Goal: Book appointment/travel/reservation

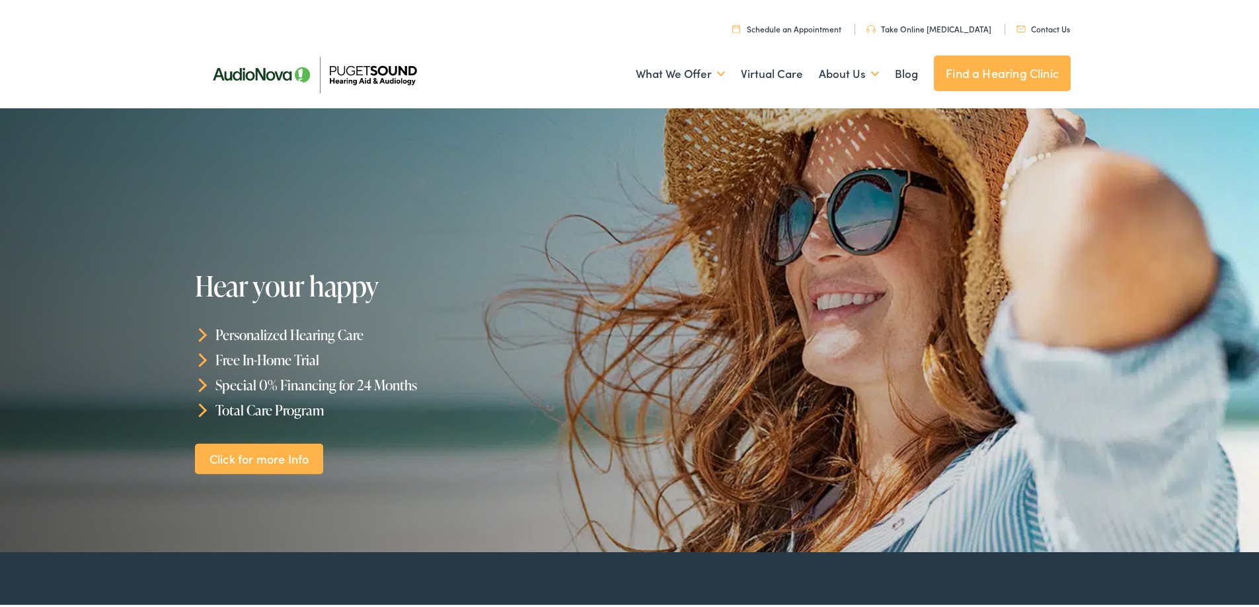
click at [1038, 26] on link "Contact Us" at bounding box center [1044, 25] width 54 height 11
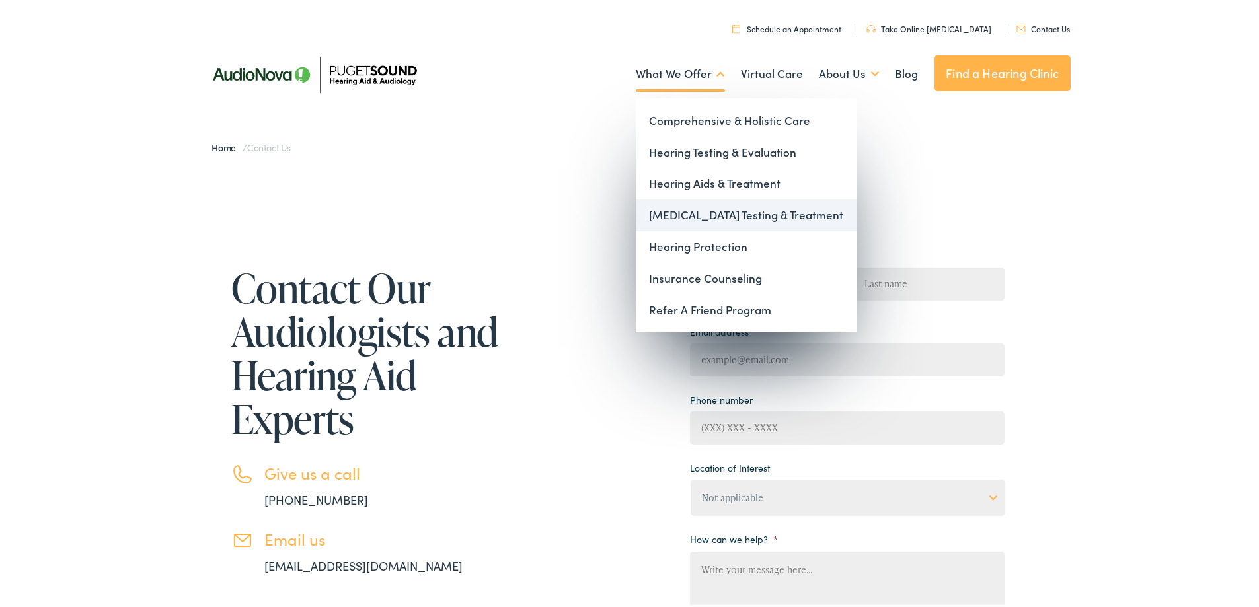
click at [704, 214] on link "[MEDICAL_DATA] Testing & Treatment" at bounding box center [746, 213] width 221 height 32
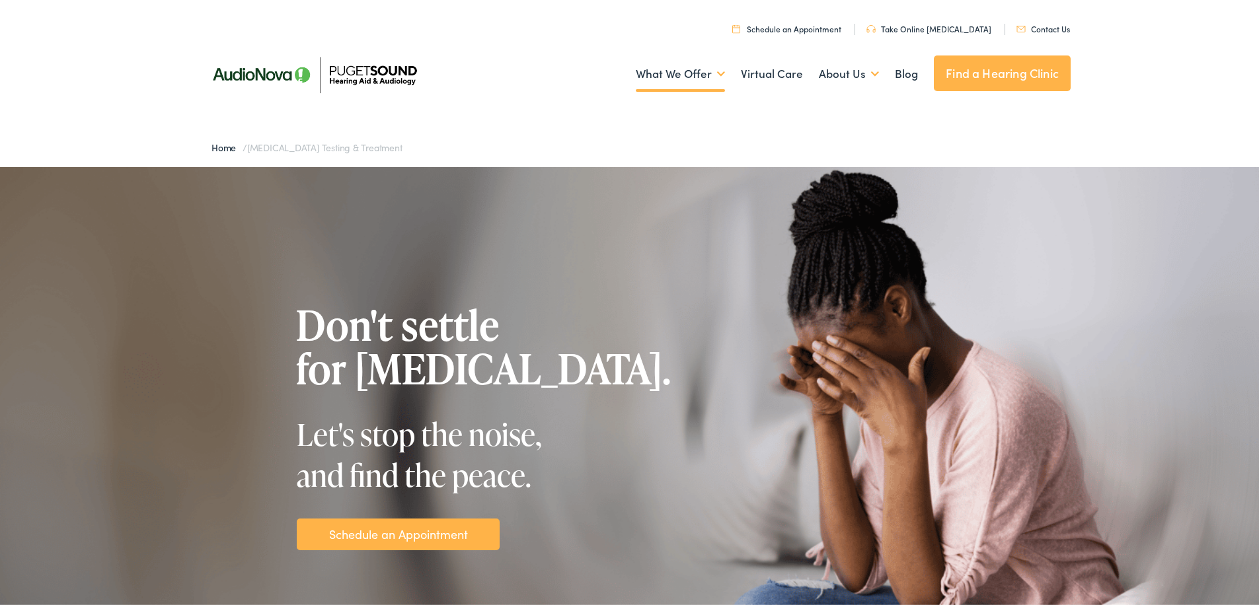
click at [418, 535] on link "Schedule an Appointment" at bounding box center [398, 532] width 139 height 18
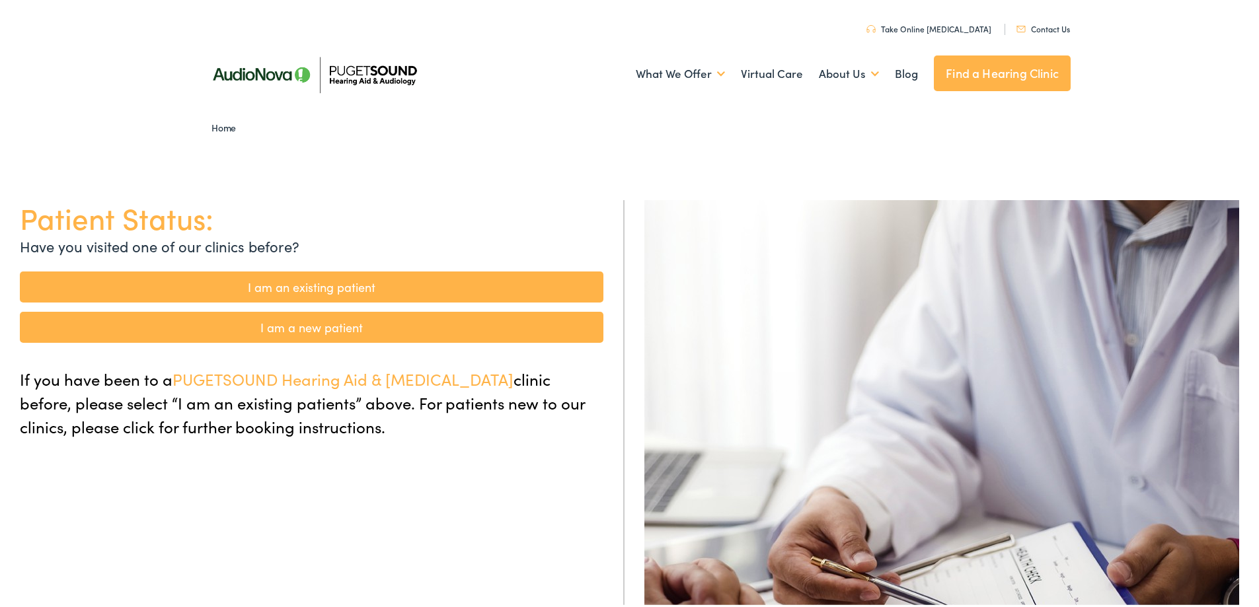
click at [422, 323] on link "I am a new patient" at bounding box center [312, 324] width 584 height 31
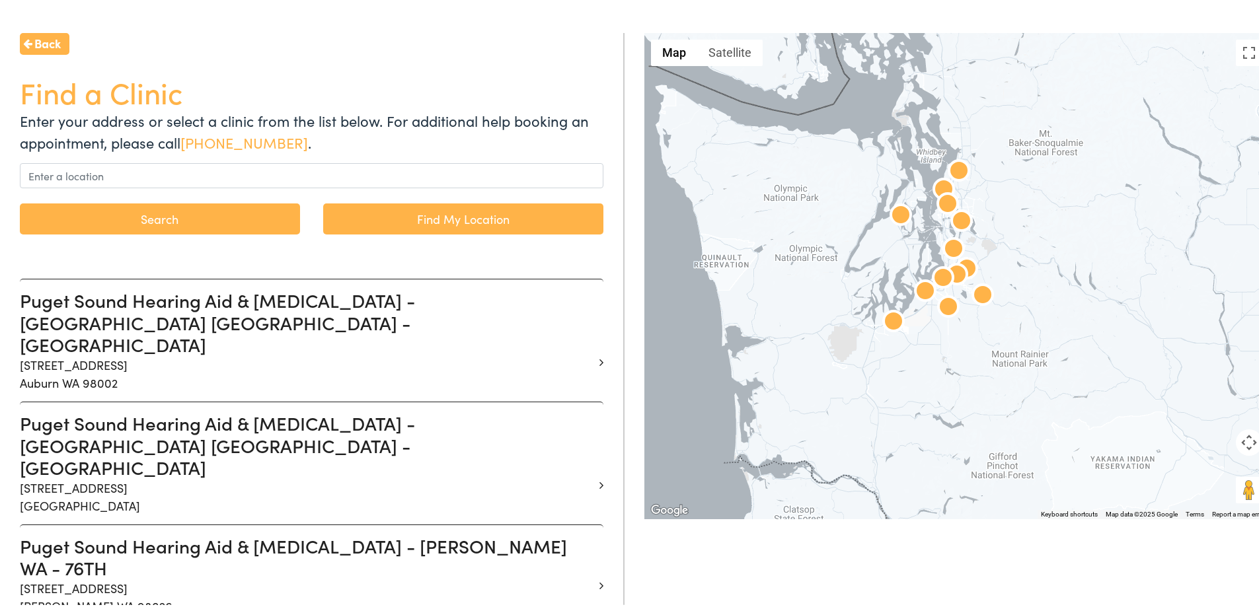
scroll to position [198, 0]
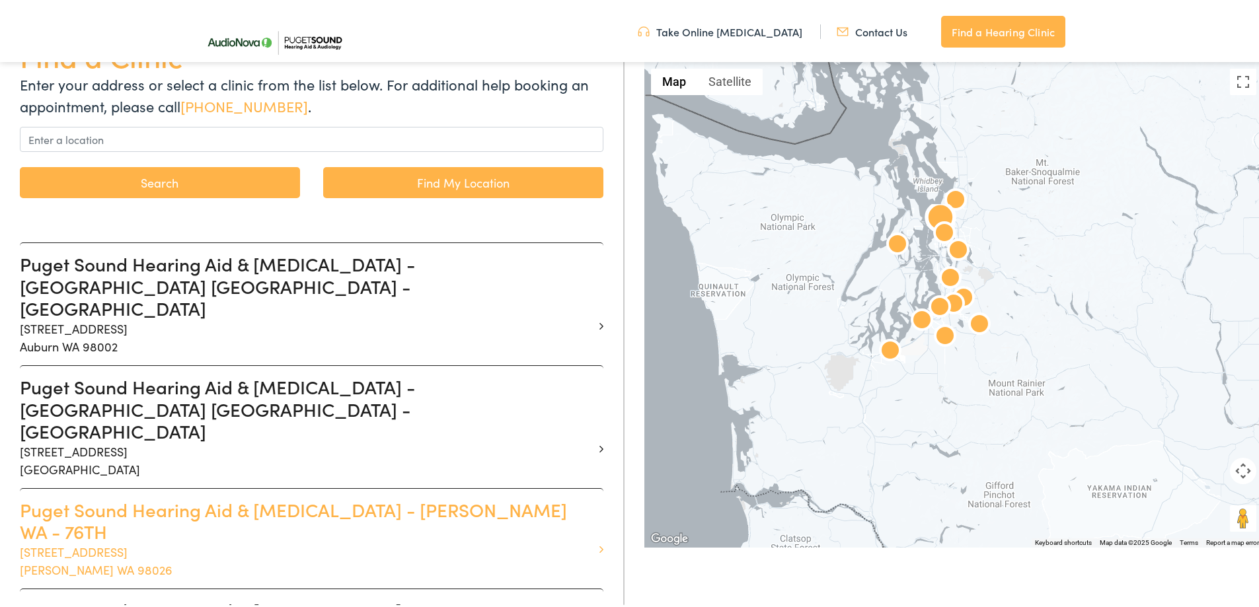
click at [336, 496] on h3 "Puget Sound Hearing Aid & Audiology - EDMONDS WA - 76TH" at bounding box center [307, 518] width 574 height 44
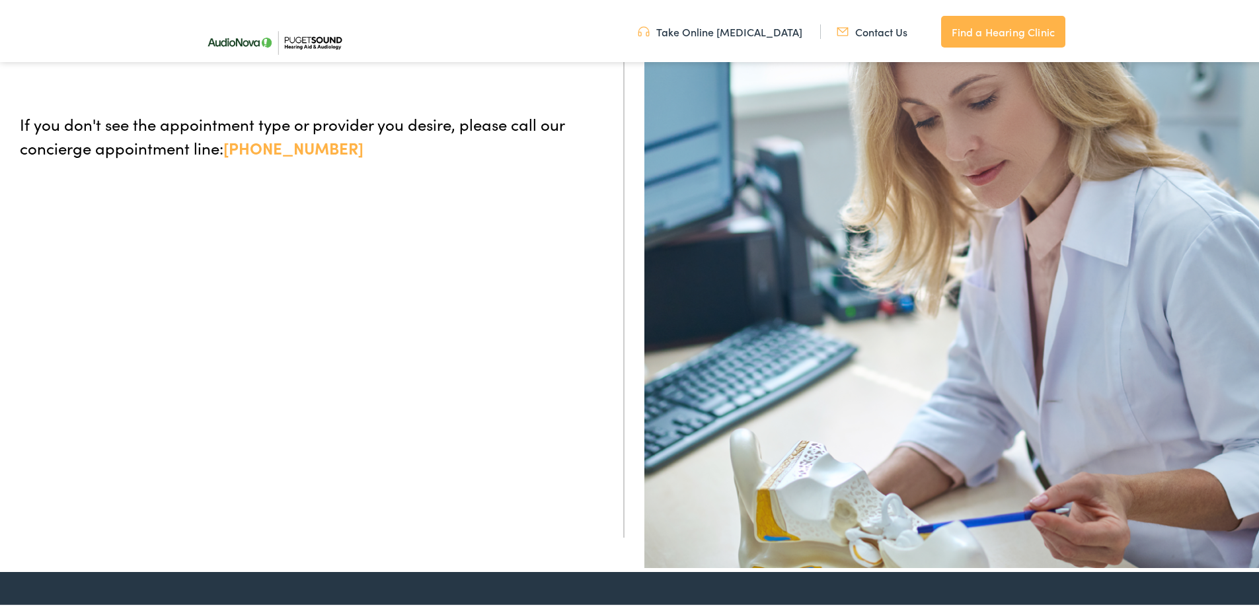
scroll to position [66, 0]
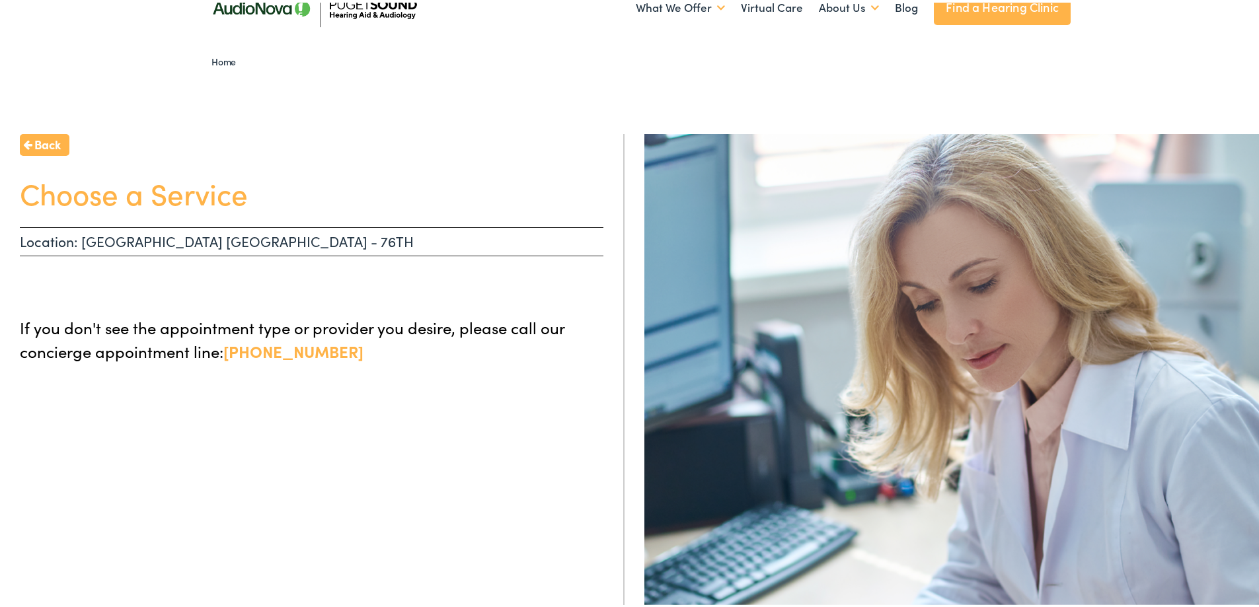
click at [134, 224] on div "Back Choose a Service Location: EDMONDS WA - 76TH If you don't see the appointm…" at bounding box center [312, 435] width 625 height 607
click at [132, 233] on p "Location: EDMONDS WA - 76TH" at bounding box center [312, 239] width 584 height 29
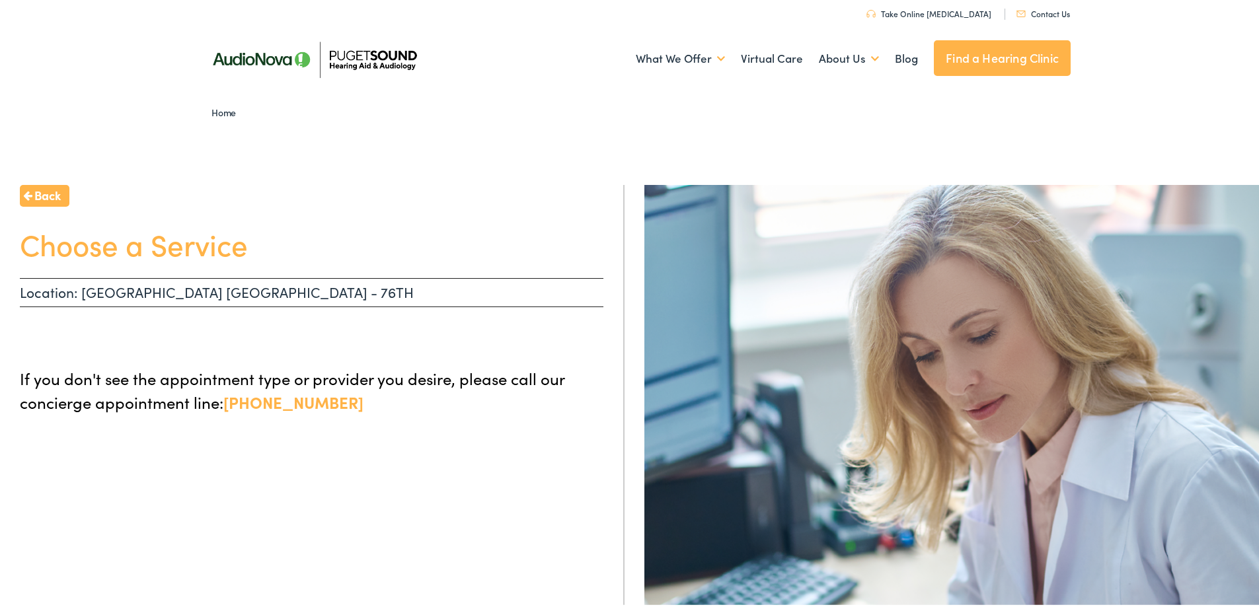
scroll to position [0, 0]
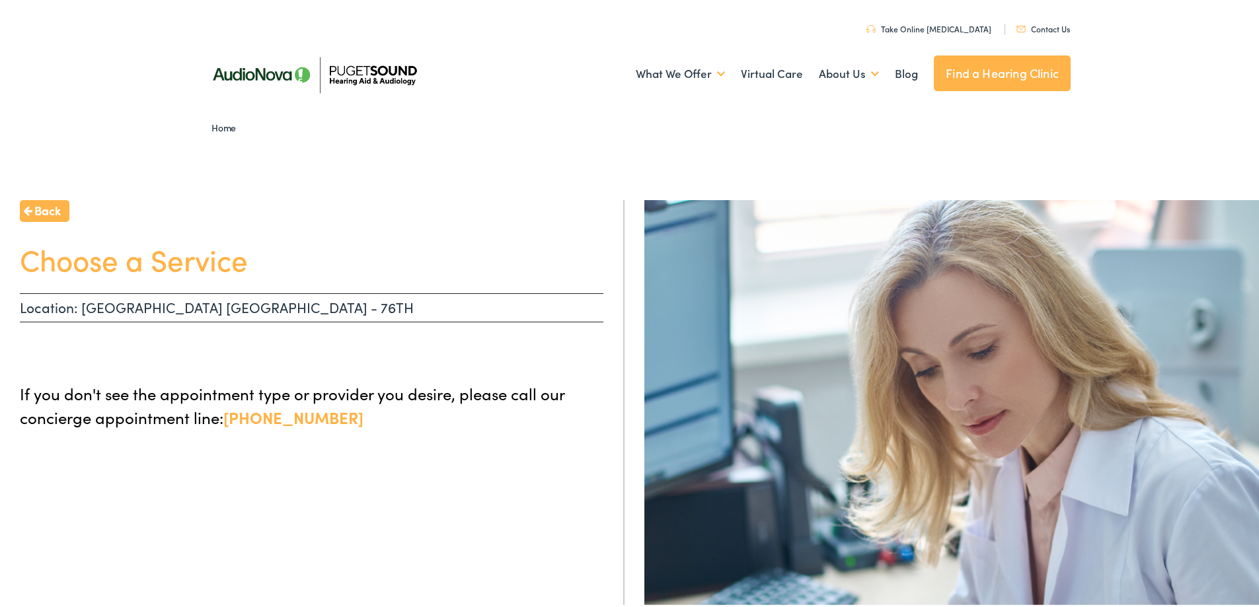
click at [375, 262] on h1 "Choose a Service" at bounding box center [312, 256] width 584 height 35
click at [939, 67] on link "Find a Hearing Clinic" at bounding box center [1002, 71] width 137 height 36
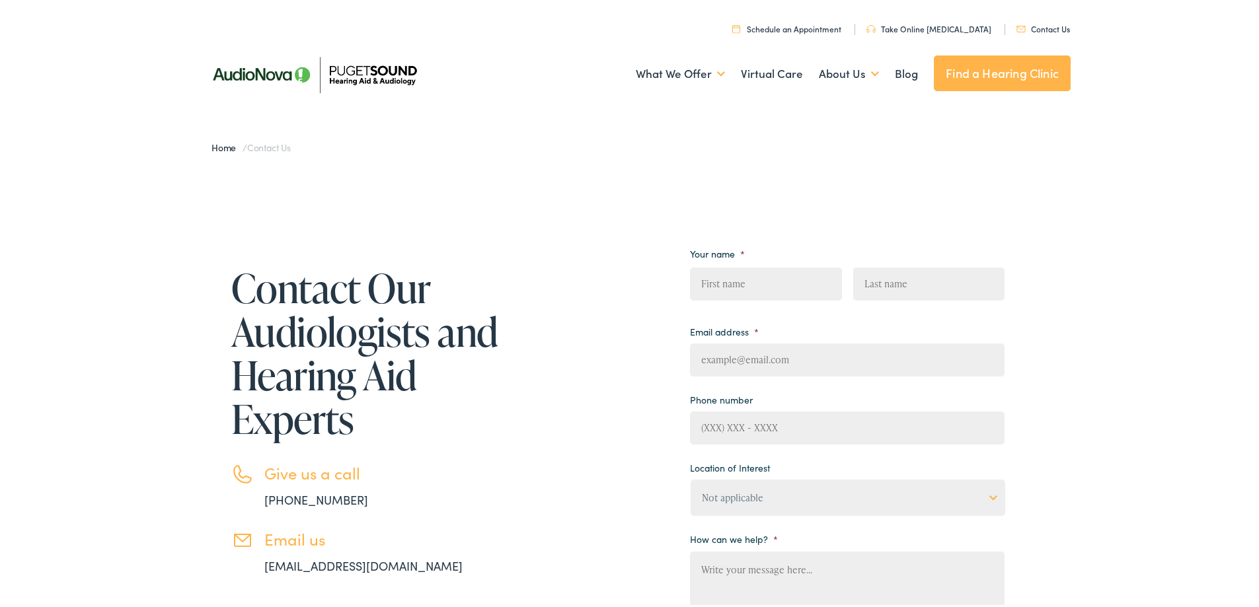
click at [383, 75] on img at bounding box center [313, 72] width 231 height 82
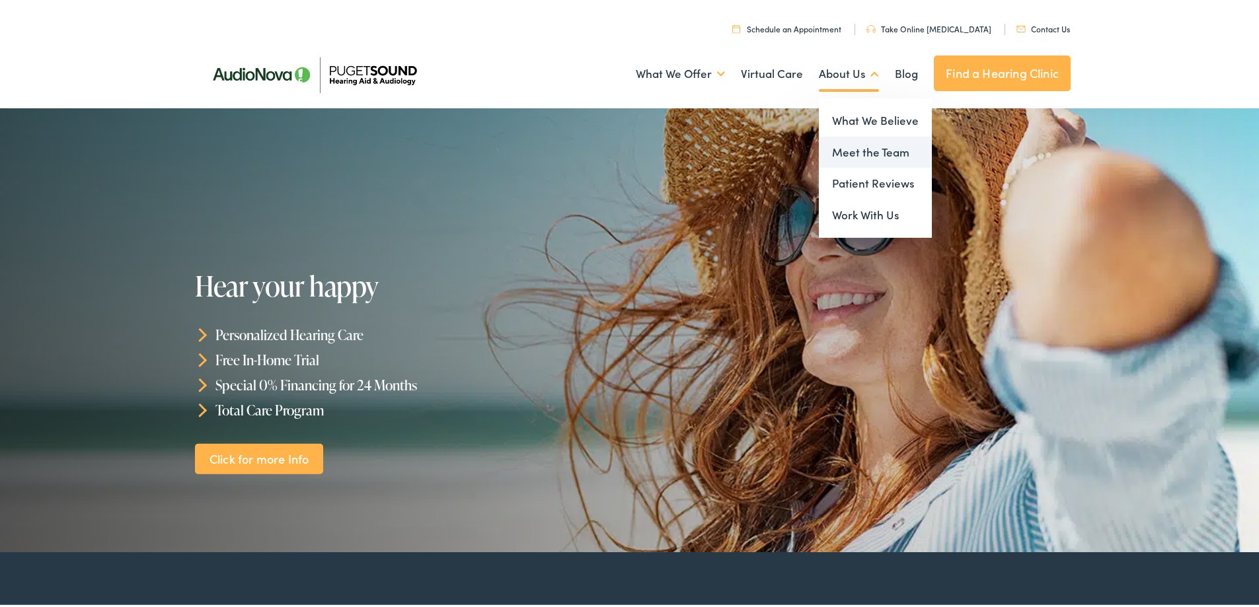
click at [854, 151] on link "Meet the Team" at bounding box center [875, 150] width 113 height 32
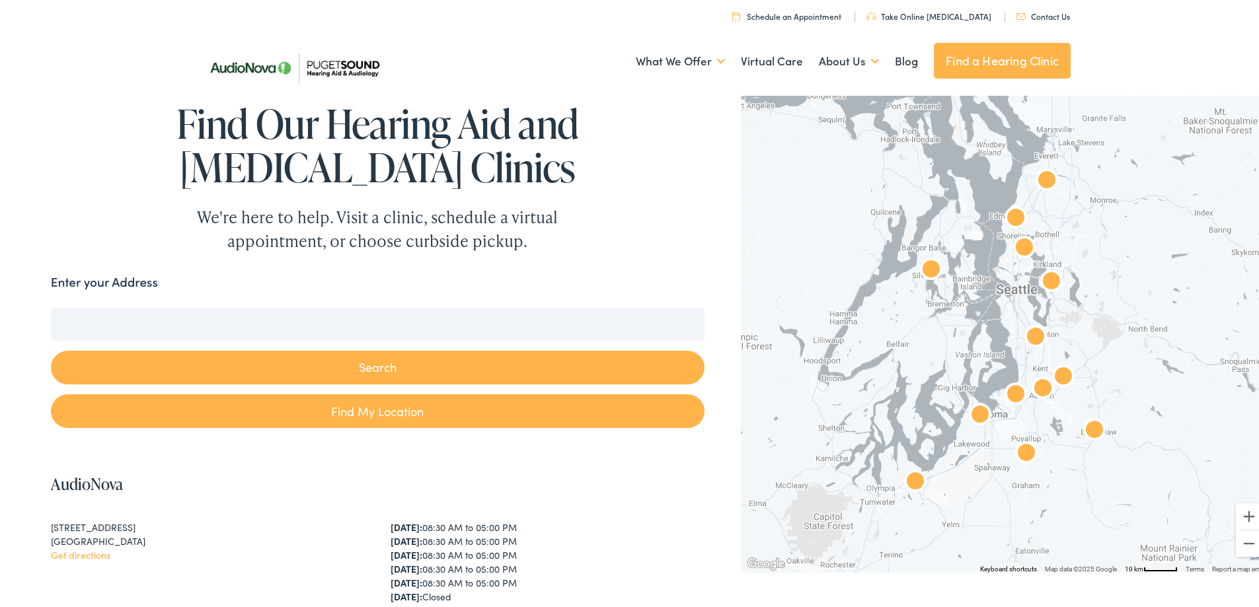
click at [1014, 247] on img "AudioNova" at bounding box center [1025, 247] width 32 height 32
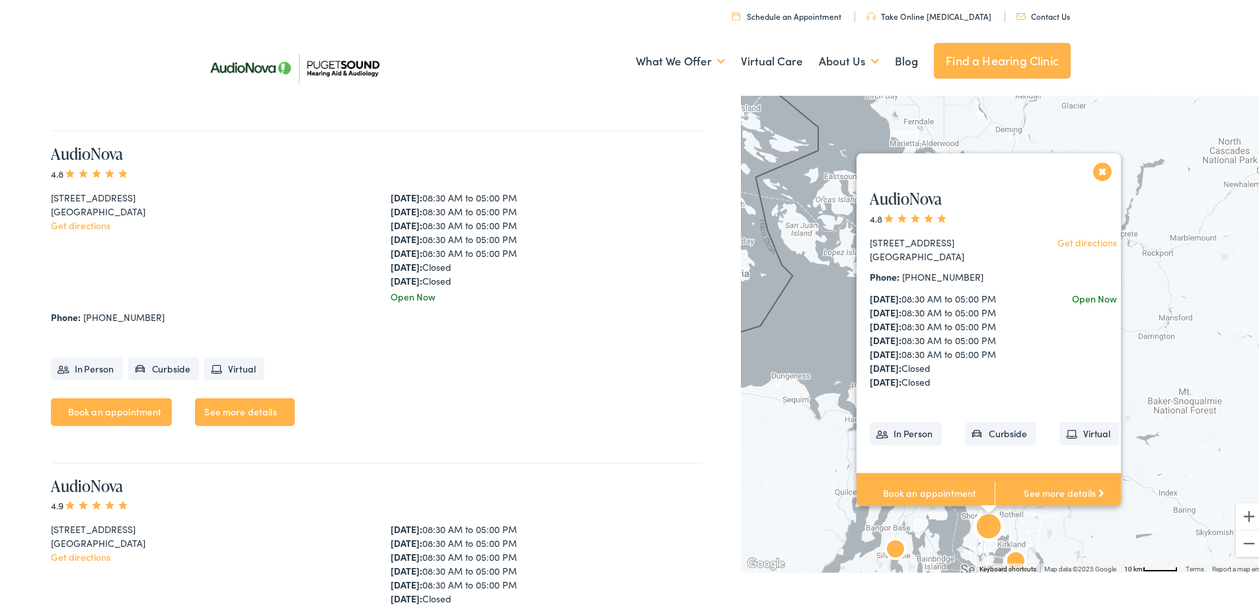
scroll to position [3331, 0]
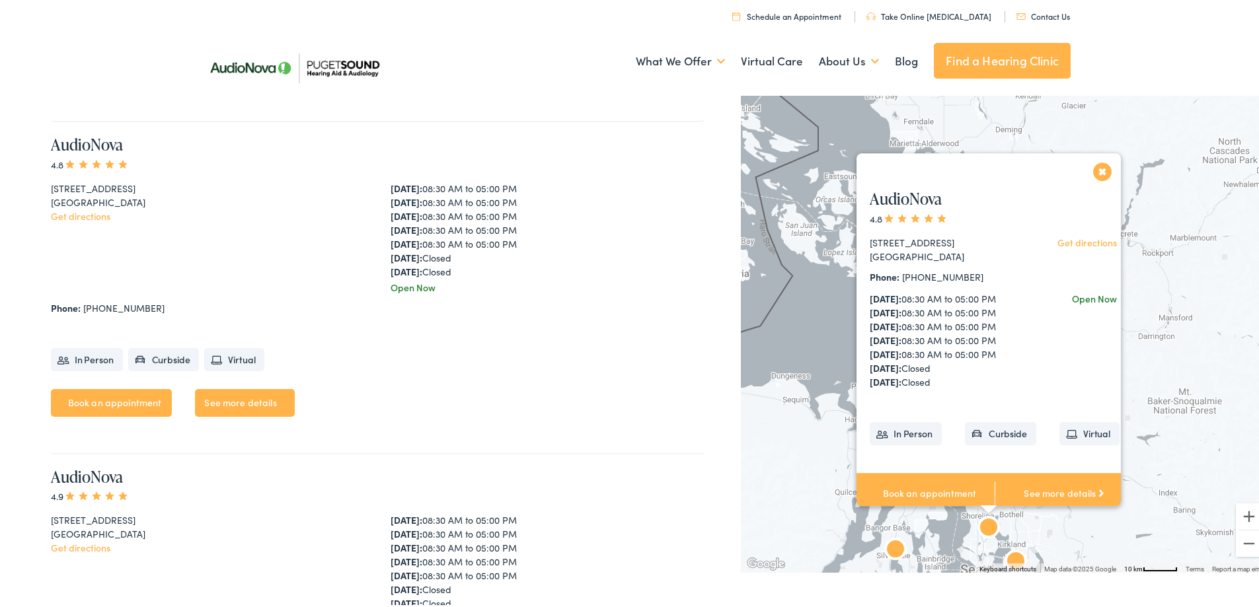
click at [880, 540] on img "AudioNova" at bounding box center [896, 549] width 32 height 32
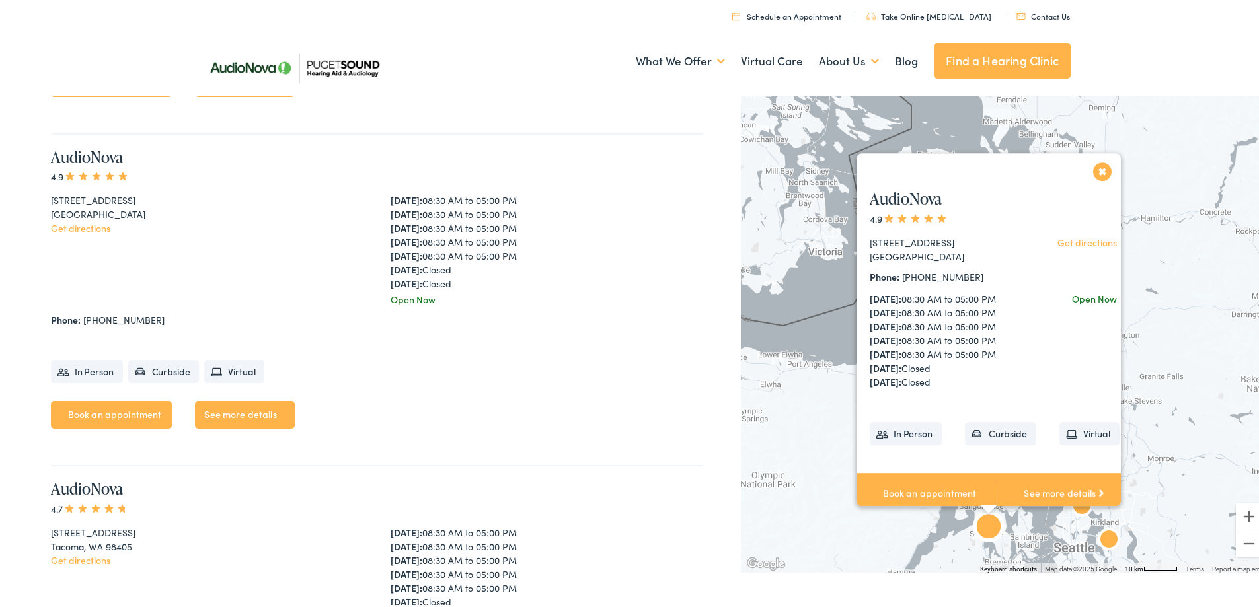
scroll to position [3663, 0]
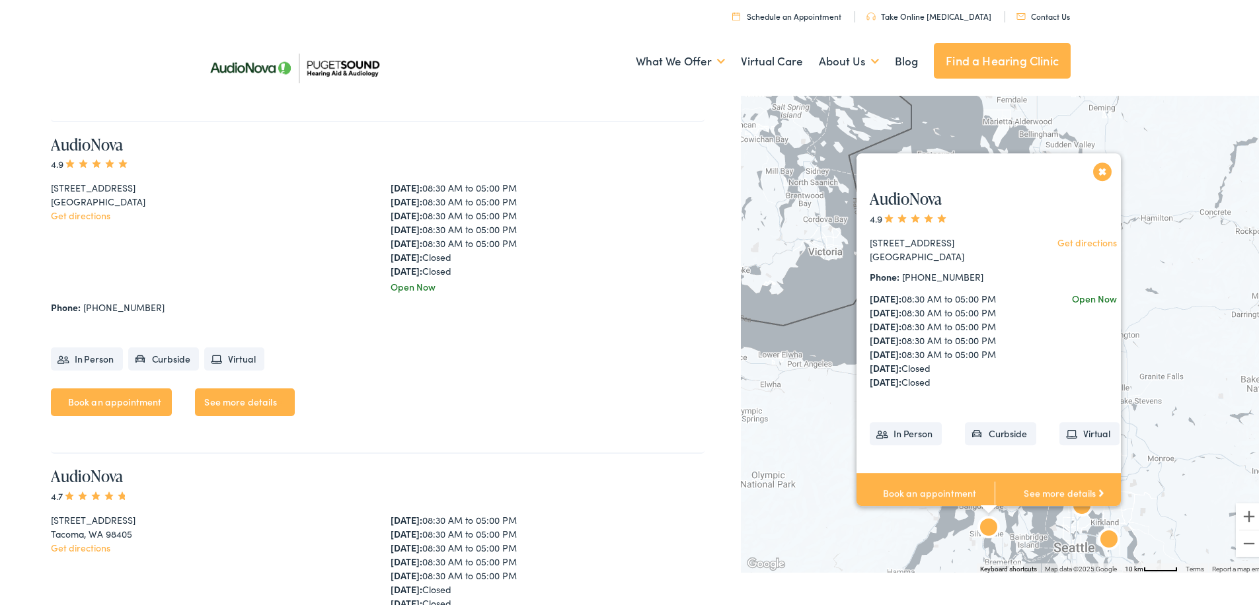
click at [1101, 157] on button "Close" at bounding box center [1102, 168] width 23 height 23
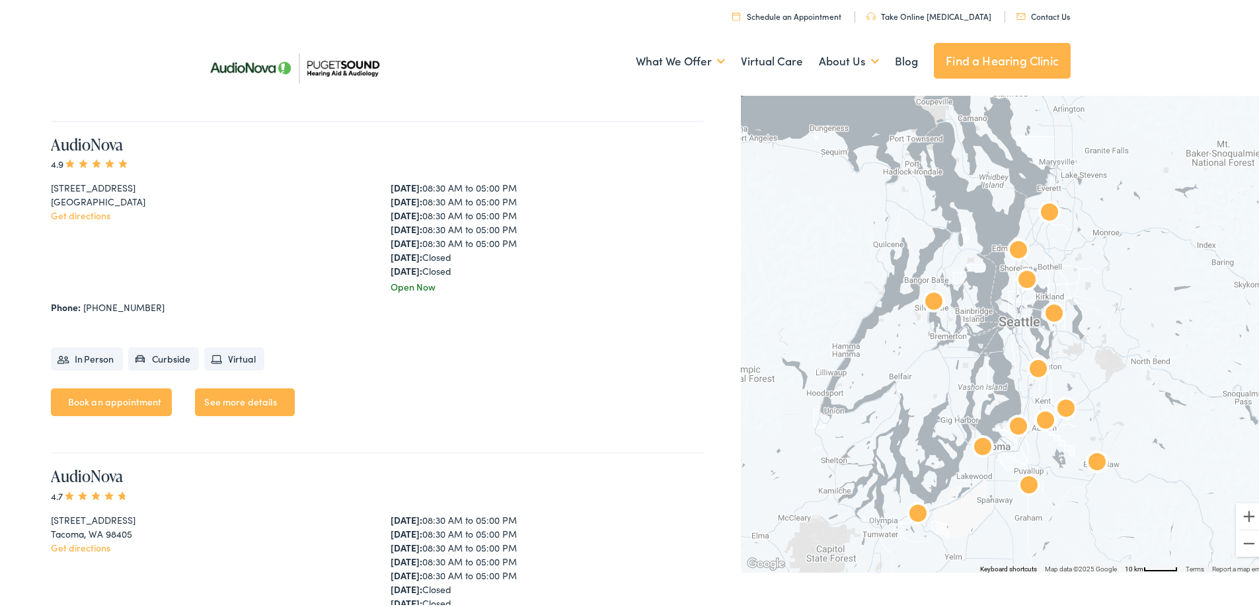
drag, startPoint x: 1020, startPoint y: 425, endPoint x: 970, endPoint y: 233, distance: 198.2
click at [970, 233] on div at bounding box center [1005, 329] width 528 height 481
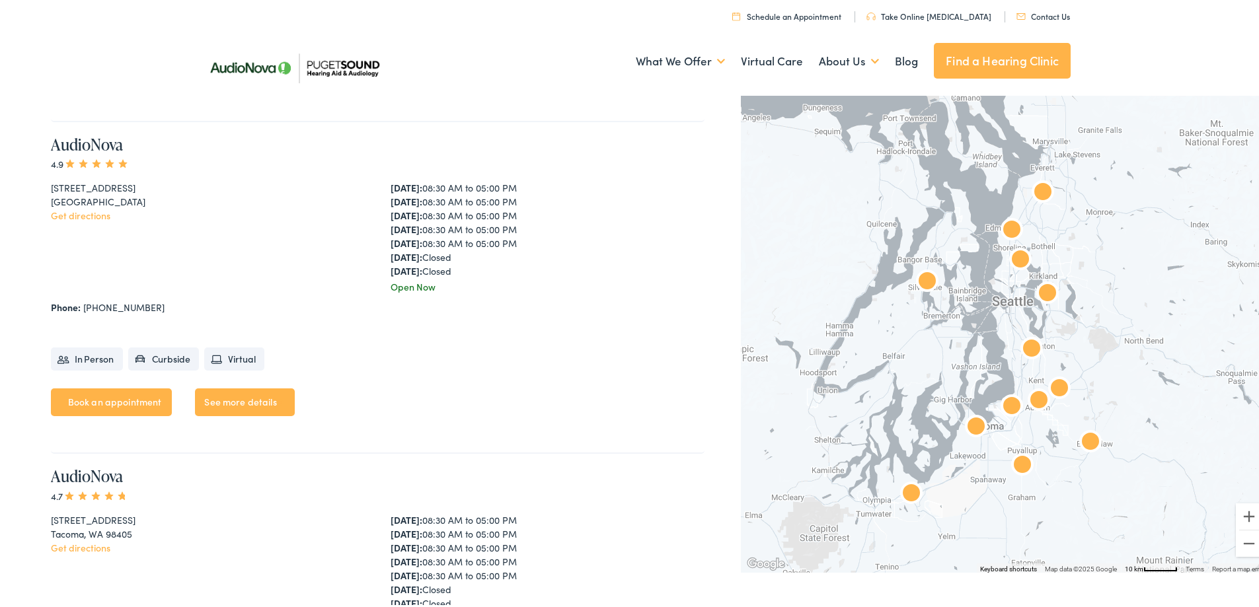
click at [1006, 223] on img "AudioNova" at bounding box center [1012, 229] width 32 height 32
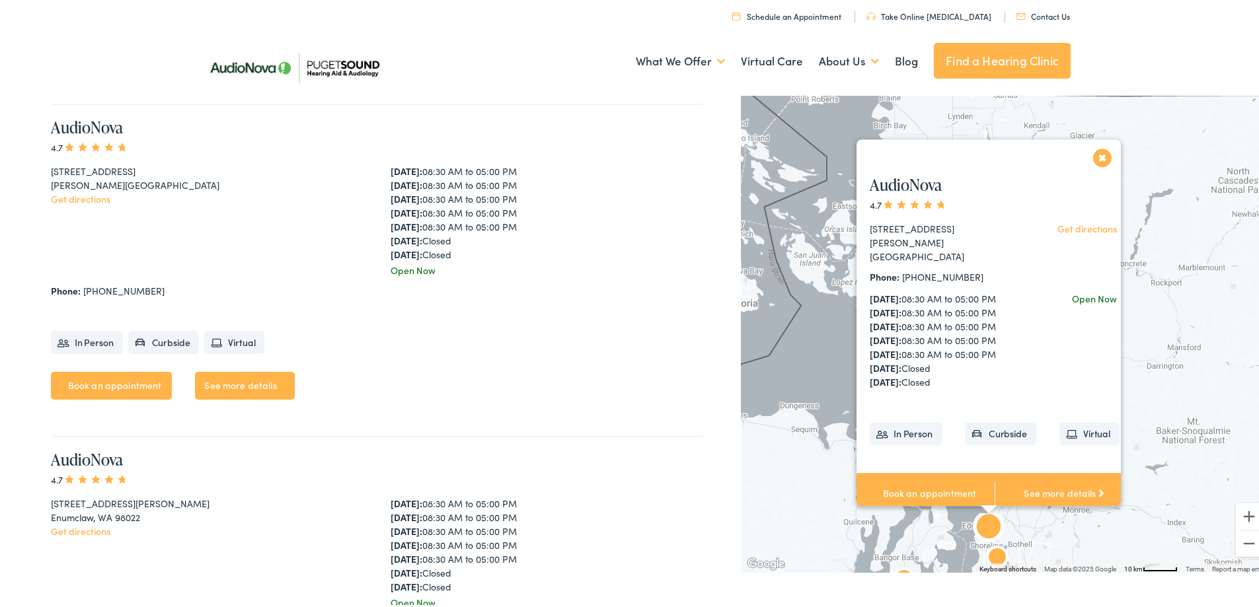
scroll to position [1004, 0]
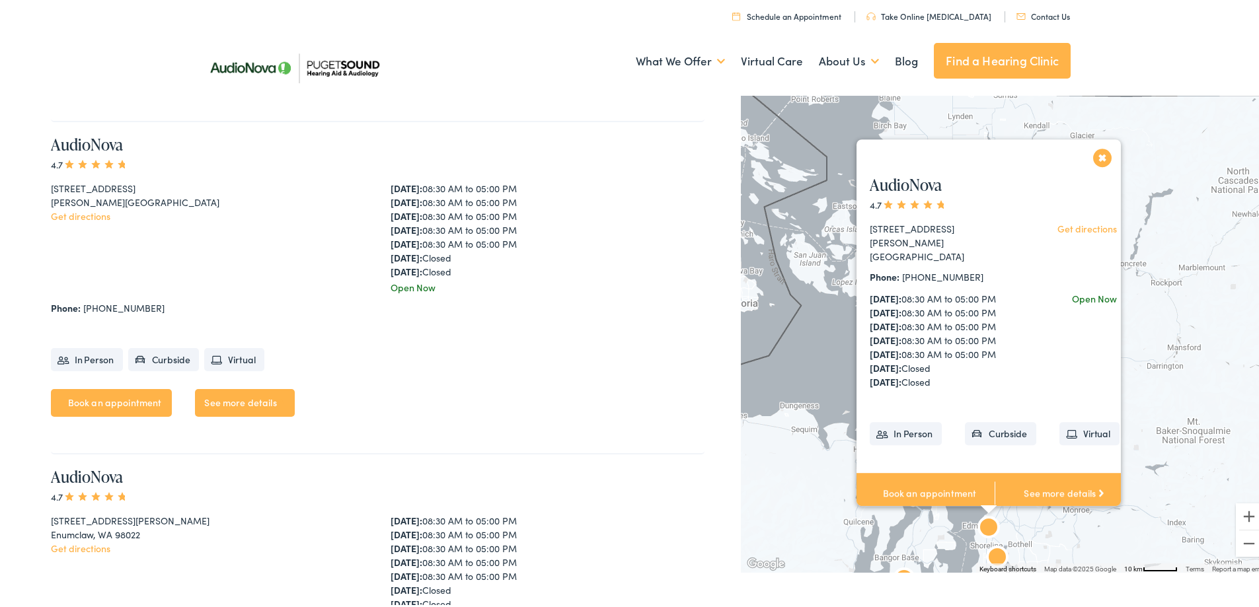
click at [1091, 147] on button "Close" at bounding box center [1102, 154] width 23 height 23
